Goal: Find specific page/section: Find specific page/section

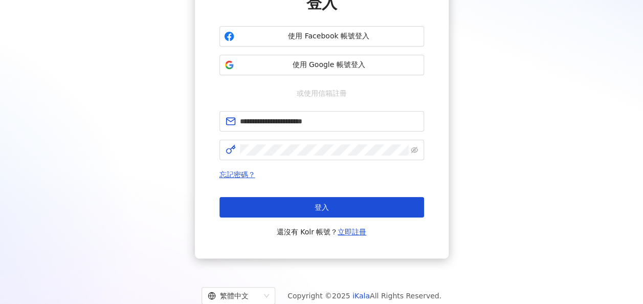
click at [370, 204] on button "登入" at bounding box center [321, 207] width 205 height 20
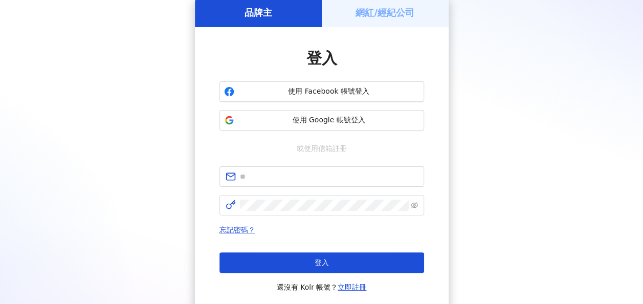
scroll to position [102, 0]
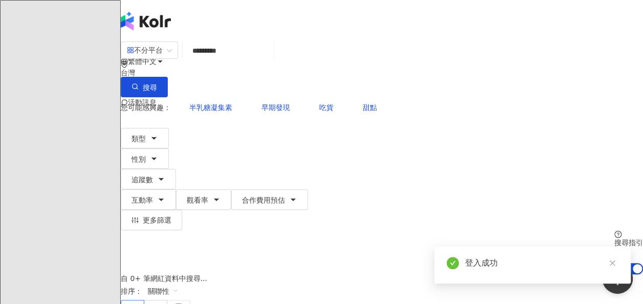
type input "*********"
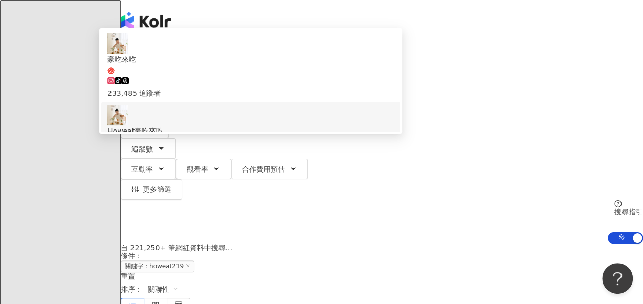
click at [354, 137] on div "206,268 追蹤者" at bounding box center [250, 148] width 286 height 23
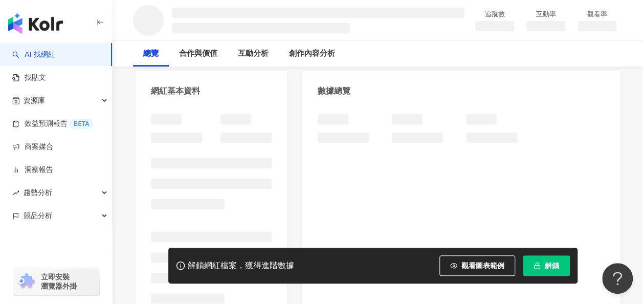
scroll to position [102, 0]
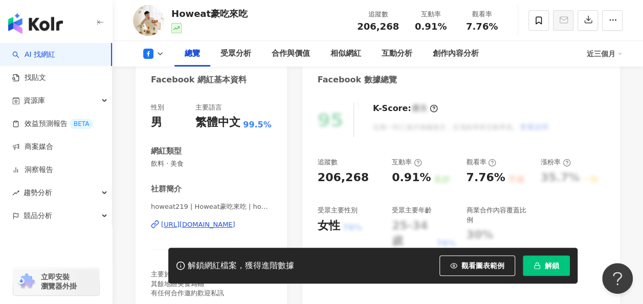
drag, startPoint x: 174, startPoint y: 190, endPoint x: 225, endPoint y: 193, distance: 50.7
click at [279, 190] on div "性別 男 主要語言 繁體中文 99.5% 網紅類型 飲料 · 美食 社群簡介 howeat219 | Howeat豪吃來吃 | howeat219 [URL]…" at bounding box center [211, 203] width 151 height 220
click at [221, 270] on span "主要於高雄、台南、嘉義美食為主 其餘地區美食為輔 有任何合作邀約歡迎私訊" at bounding box center [201, 283] width 100 height 26
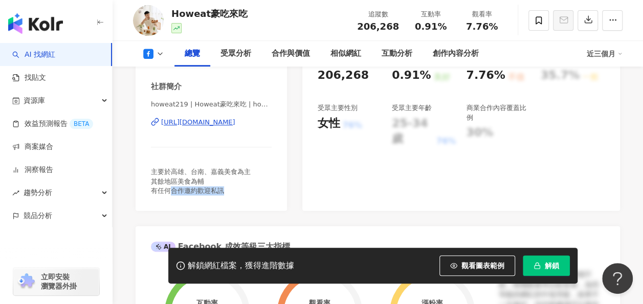
click at [259, 195] on div "性別 男 主要語言 繁體中文 99.5% 網紅類型 飲料 · 美食 社群簡介 howeat219 | Howeat豪吃來吃 | howeat219 [URL]…" at bounding box center [211, 100] width 151 height 220
click at [235, 122] on div "[URL][DOMAIN_NAME]" at bounding box center [198, 122] width 74 height 9
